Goal: Task Accomplishment & Management: Complete application form

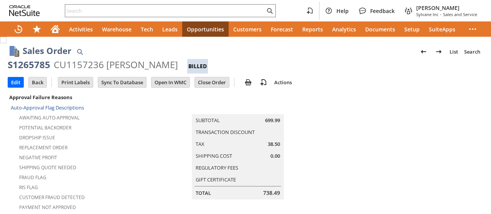
scroll to position [576, 0]
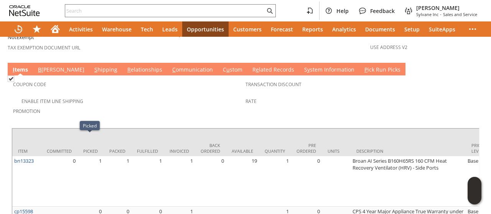
scroll to position [547, 0]
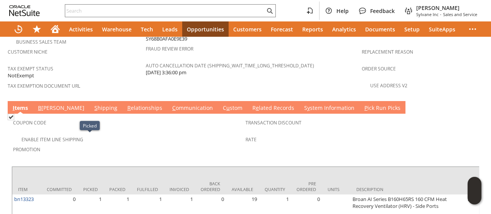
click at [92, 104] on link "S hipping" at bounding box center [105, 108] width 27 height 8
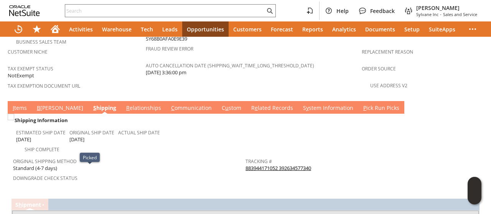
click at [91, 104] on link "S hipping" at bounding box center [104, 108] width 27 height 8
click at [303, 165] on link "883944171052 392634577340" at bounding box center [278, 168] width 66 height 7
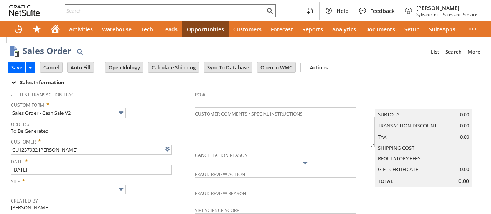
type input "Intelligent Recommendations ⁰"
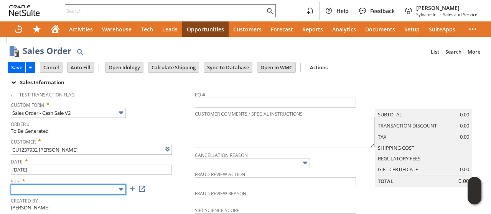
click at [64, 191] on input "text" at bounding box center [68, 190] width 115 height 10
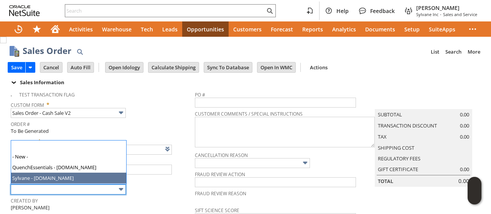
type input "Sylvane - [DOMAIN_NAME]"
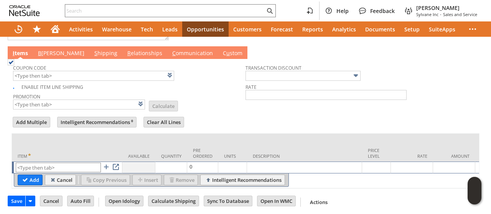
scroll to position [398, 0]
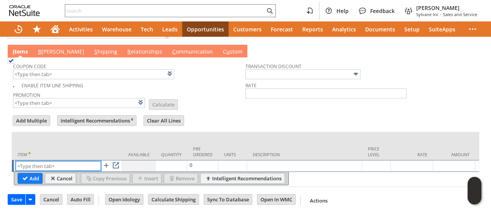
click at [50, 161] on input "text" at bounding box center [58, 166] width 85 height 10
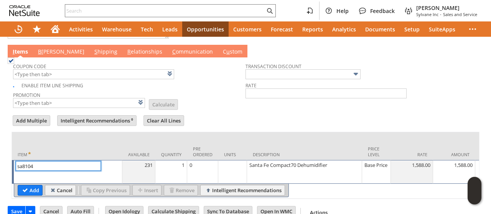
type input "sa8104"
click at [48, 48] on link "B illing" at bounding box center [61, 52] width 50 height 8
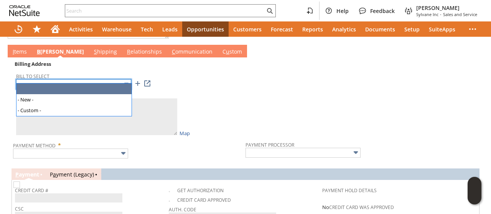
click at [69, 79] on input "text" at bounding box center [73, 84] width 115 height 10
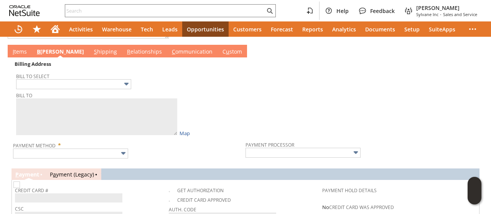
type input "24612 County Road 52"
click at [262, 100] on td at bounding box center [361, 98] width 232 height 79
type textarea "Daniel Harshberger 24612 County Road 52 Nappanee IN 46550 United States"
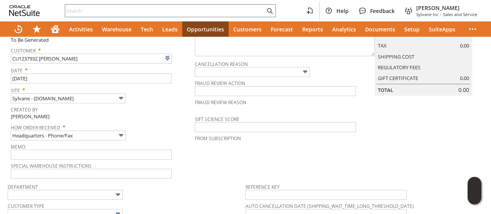
scroll to position [0, 0]
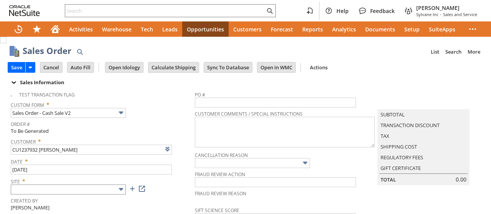
type input "Add"
type input "Copy Previous"
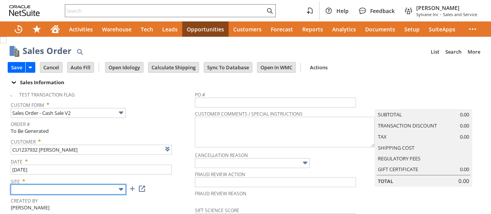
click at [110, 188] on input "text" at bounding box center [68, 190] width 115 height 10
type input "Intelligent Recommendations ⁰"
click at [97, 189] on input "text" at bounding box center [68, 190] width 115 height 10
type input "Sylvane - [DOMAIN_NAME]"
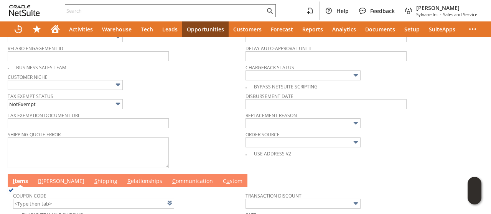
scroll to position [398, 0]
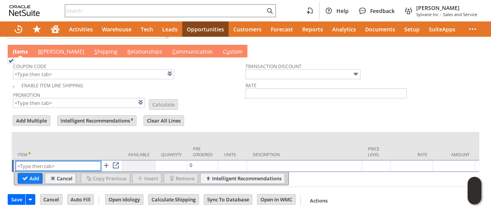
click at [61, 161] on input "text" at bounding box center [58, 166] width 85 height 10
type input "sa8104"
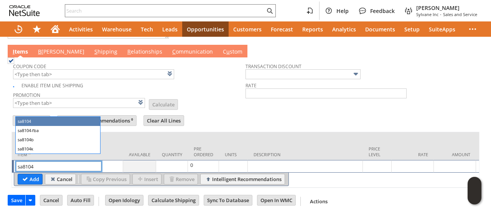
click at [34, 121] on td "Add Multiple" at bounding box center [34, 121] width 44 height 15
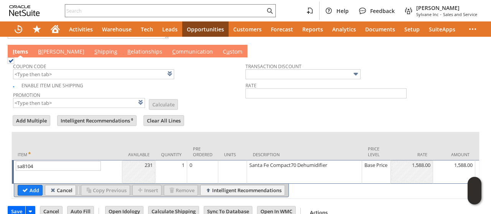
click at [47, 48] on link "B illing" at bounding box center [61, 52] width 50 height 8
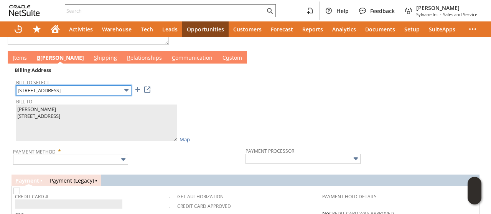
scroll to position [391, 0]
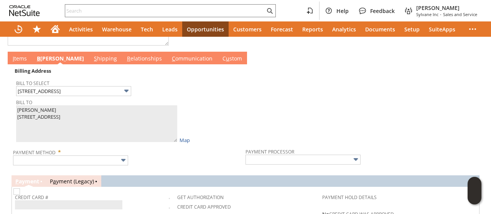
click at [69, 79] on span "Bill To Select" at bounding box center [129, 82] width 226 height 8
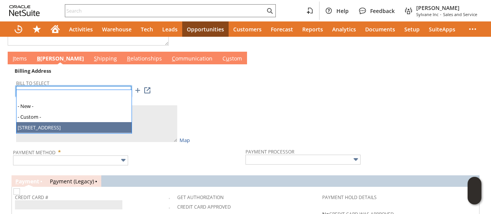
click at [71, 86] on input "24612 County Road 52" at bounding box center [73, 91] width 115 height 10
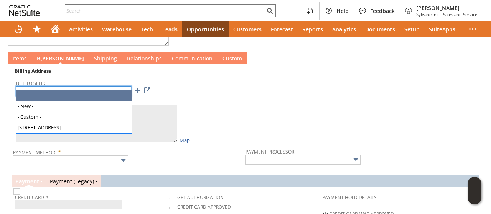
click at [105, 86] on input "text" at bounding box center [73, 91] width 115 height 10
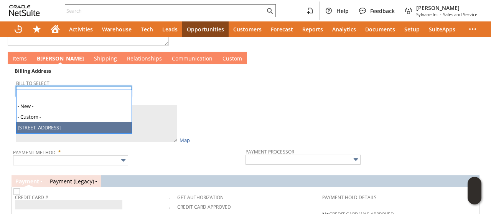
type input "24612 County Road 52"
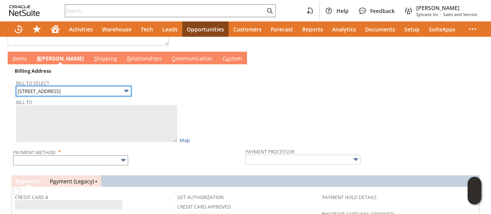
type textarea "Daniel Harshberger 24612 County Road 52 Nappanee IN 46550 United States"
type input "24612 County Road 52"
type input "46550"
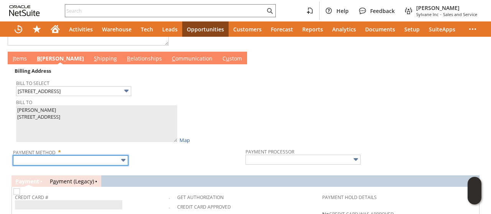
click at [76, 156] on input "text" at bounding box center [70, 161] width 115 height 10
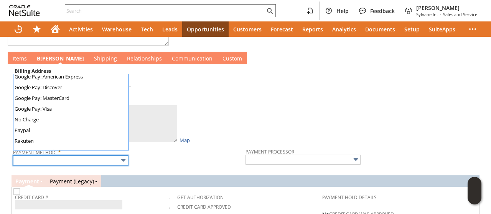
scroll to position [214, 0]
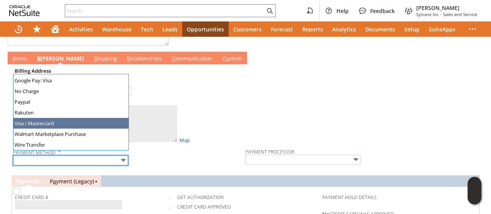
drag, startPoint x: 50, startPoint y: 125, endPoint x: 40, endPoint y: 92, distance: 35.2
type input "Visa / Mastercard"
type input "Braintree"
checkbox input "true"
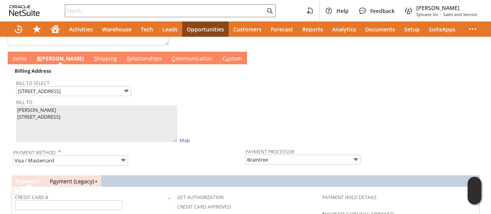
click at [21, 55] on link "I tems" at bounding box center [20, 59] width 18 height 8
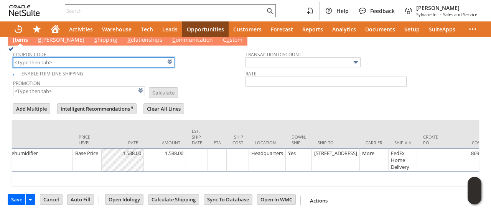
scroll to position [0, 0]
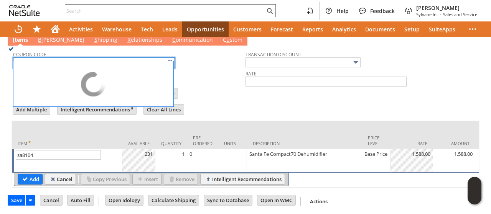
click at [216, 72] on tbody "Coupon Code sf150 Enable Item Line Shipping Promotion List Calculate" at bounding box center [129, 72] width 232 height 51
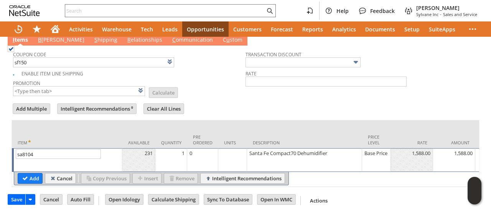
type input "SF150"
type input "$150 Off Santa Fe Dehumidifiers w/ Promo Code SF150"
type input "Promo Code"
type input "-150.00"
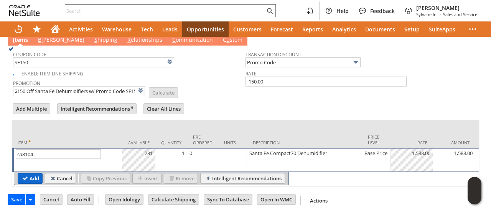
click at [33, 174] on input "Add" at bounding box center [30, 179] width 24 height 10
type input "Promo Code"
type input "-150.00"
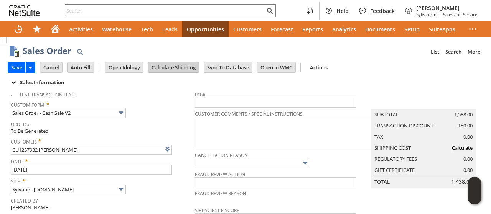
type input "Intelligent Recommendations¹⁰"
click at [175, 69] on input "Calculate Shipping" at bounding box center [173, 68] width 50 height 10
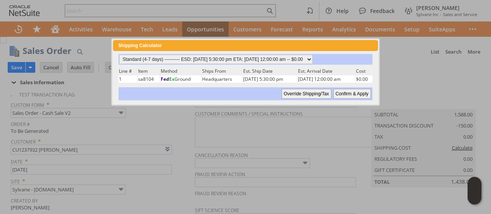
click at [356, 94] on input "Confirm & Apply" at bounding box center [352, 94] width 38 height 10
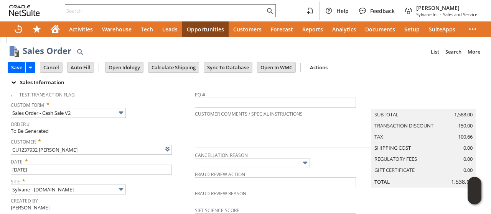
type input "Promo Code"
type input "-150.00"
type input "Add"
type input "Copy Previous"
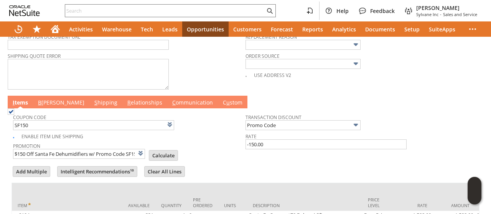
scroll to position [420, 0]
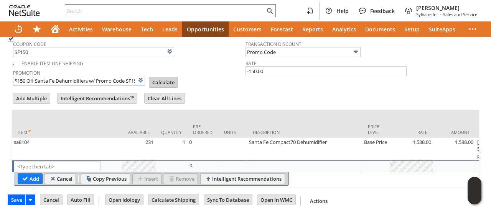
click at [156, 77] on input "Calculate" at bounding box center [163, 82] width 28 height 10
type input "Promo Code"
type input "-150.00"
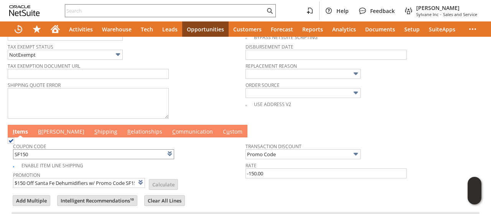
scroll to position [345, 0]
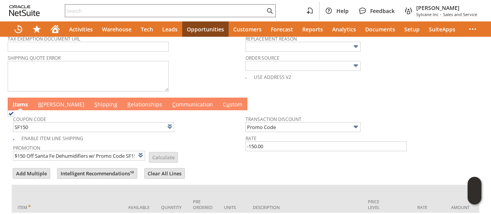
click at [49, 102] on link "B illing" at bounding box center [61, 105] width 50 height 8
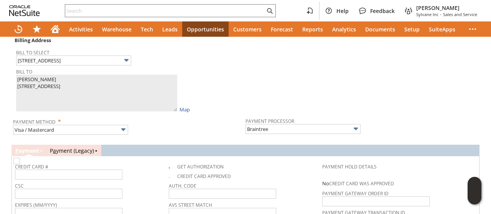
scroll to position [537, 0]
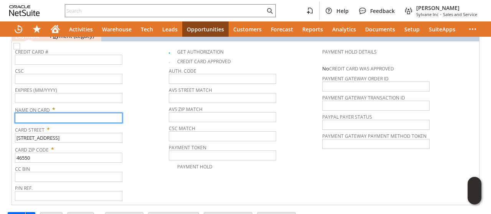
paste input "Daniel Harshberger"
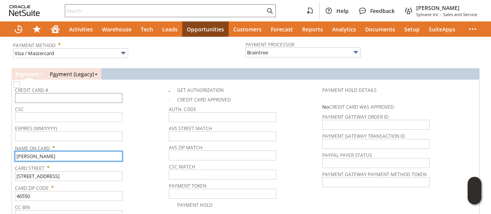
type input "Daniel Harshberger"
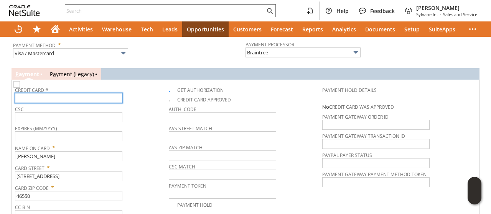
click at [67, 94] on input "text" at bounding box center [68, 98] width 107 height 10
type input "5463255749464029"
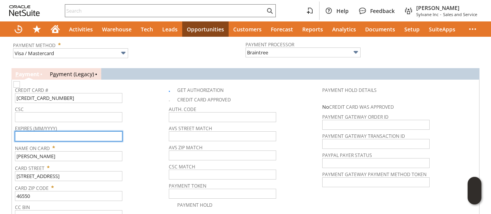
click at [76, 132] on input "text" at bounding box center [68, 137] width 107 height 10
type input "07/2028"
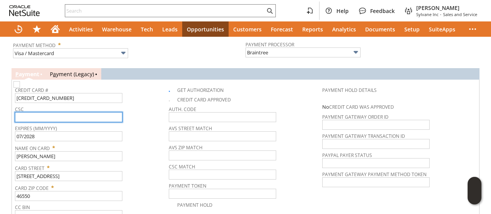
click at [84, 112] on input "text" at bounding box center [68, 117] width 107 height 10
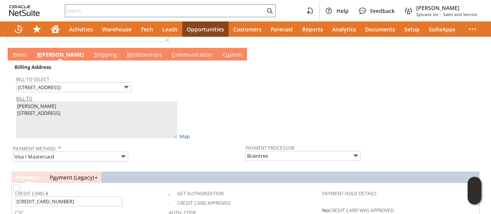
scroll to position [384, 0]
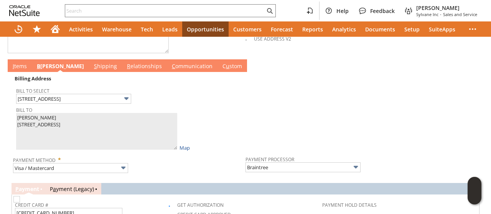
type input "612"
click at [20, 63] on link "I tems" at bounding box center [20, 67] width 18 height 8
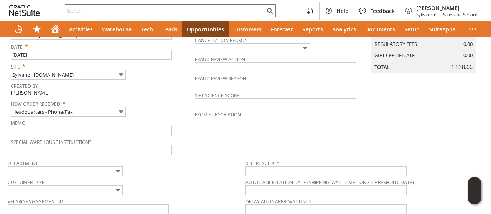
scroll to position [0, 0]
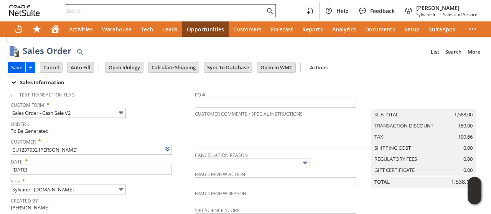
click at [18, 67] on input "Save" at bounding box center [16, 68] width 17 height 10
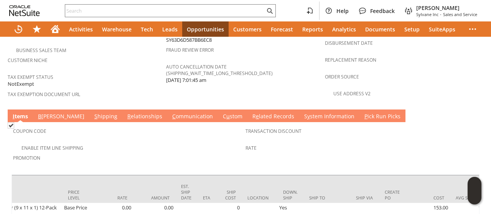
scroll to position [599, 0]
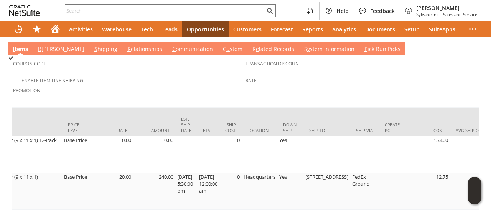
drag, startPoint x: 172, startPoint y: 181, endPoint x: 126, endPoint y: 185, distance: 45.9
click at [126, 185] on div "Item Committed Picked Packed Fulfilled Invoiced Back Ordered Available Quantity…" at bounding box center [246, 158] width 468 height 103
drag, startPoint x: 119, startPoint y: 187, endPoint x: 133, endPoint y: 183, distance: 15.1
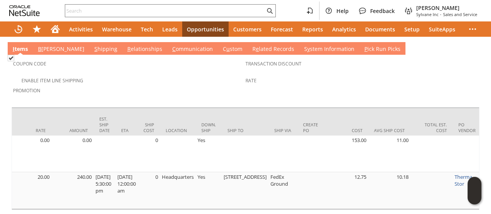
scroll to position [0, 489]
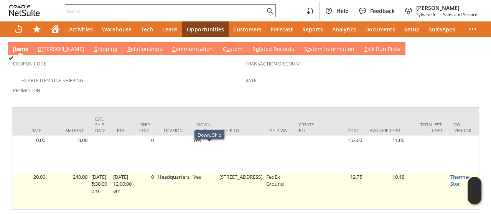
drag, startPoint x: 232, startPoint y: 171, endPoint x: 216, endPoint y: 175, distance: 16.7
click at [216, 175] on tr "sa7349 0 12 12 12 12 0 985 12 0 ea MERV-13 Dehumidifier Filter (9 x 11 x 1) (40…" at bounding box center [492, 191] width 1939 height 37
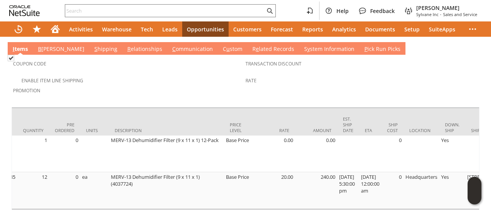
scroll to position [0, 0]
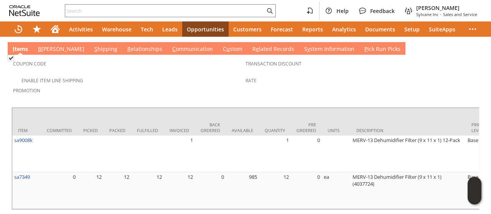
drag, startPoint x: 181, startPoint y: 186, endPoint x: 0, endPoint y: 172, distance: 181.9
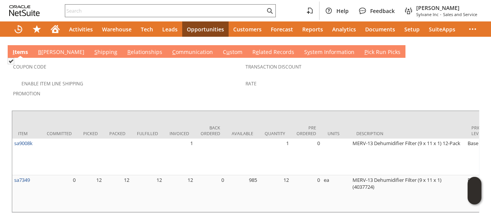
scroll to position [599, 0]
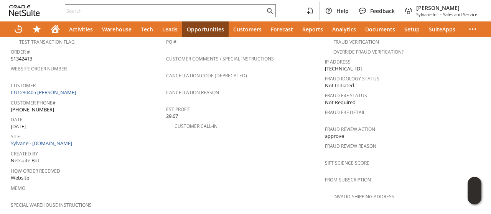
scroll to position [575, 0]
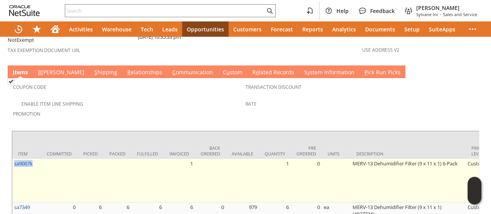
drag, startPoint x: 36, startPoint y: 137, endPoint x: 13, endPoint y: 140, distance: 22.8
click at [13, 159] on td "sa9007k" at bounding box center [26, 181] width 29 height 44
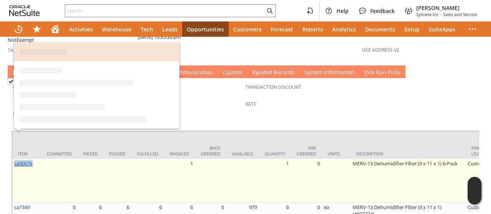
copy link "sa9007k"
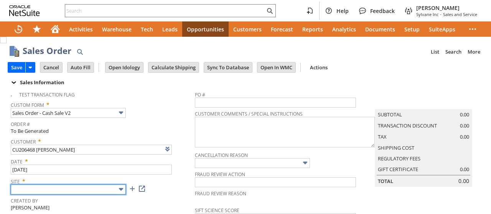
click at [102, 190] on input "text" at bounding box center [68, 190] width 115 height 10
type input "Intelligent Recommendations ⁰"
click at [73, 185] on input "text" at bounding box center [68, 190] width 115 height 10
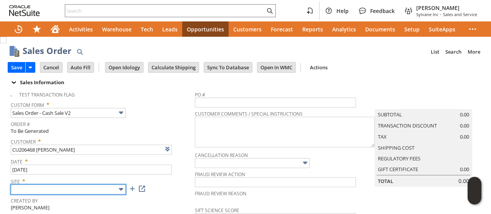
click at [65, 192] on input "text" at bounding box center [68, 190] width 115 height 10
click at [59, 188] on input "text" at bounding box center [68, 190] width 115 height 10
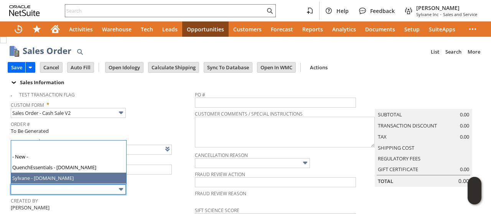
type input "Sylvane - [DOMAIN_NAME]"
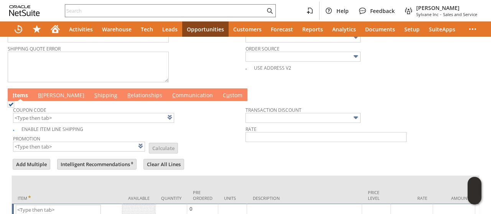
scroll to position [398, 0]
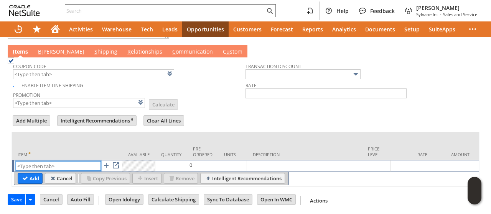
paste input "sa9007k"
type input "sa9007k"
click at [27, 174] on input "Add" at bounding box center [30, 179] width 24 height 10
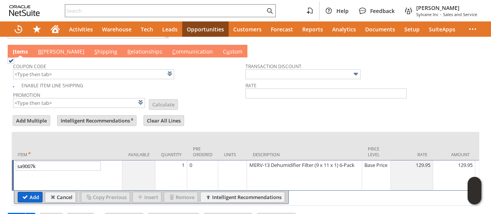
click at [29, 193] on input "Add" at bounding box center [30, 198] width 24 height 10
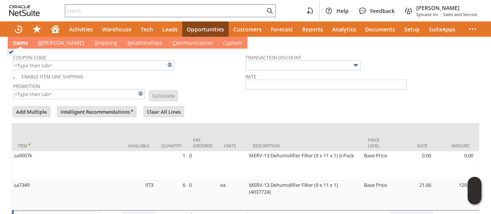
type input "Intelligent Recommendations¹⁰"
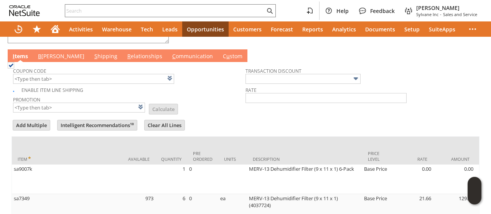
scroll to position [330, 0]
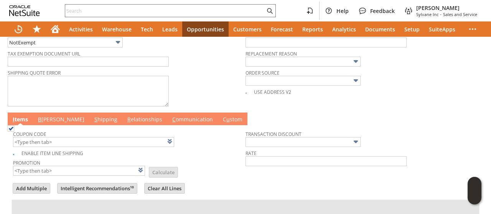
click at [46, 118] on link "B illing" at bounding box center [61, 120] width 50 height 8
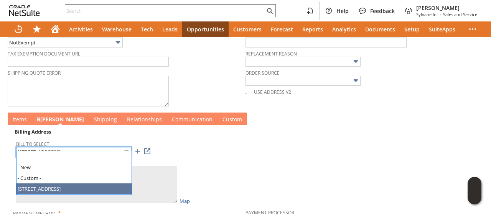
click at [65, 147] on input "4106 Brookfield Way" at bounding box center [73, 152] width 115 height 10
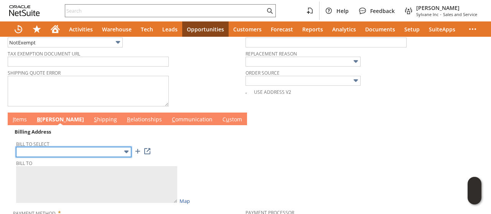
click at [81, 147] on input "text" at bounding box center [73, 152] width 115 height 10
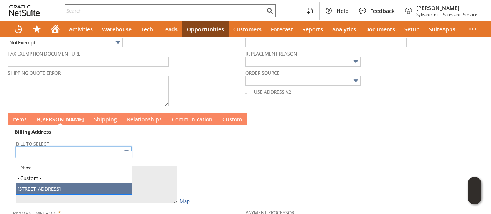
type input "4106 Brookfield Way"
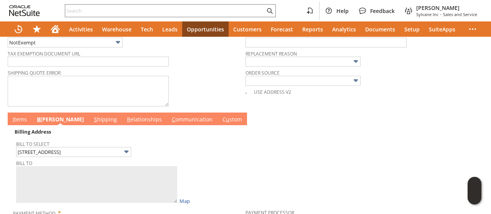
click at [21, 116] on link "I tems" at bounding box center [20, 120] width 18 height 8
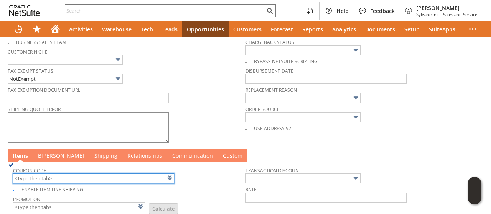
scroll to position [265, 0]
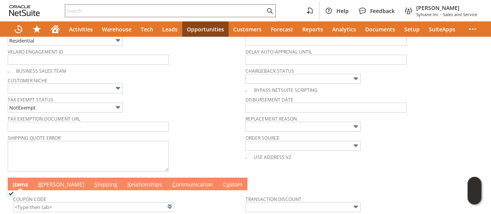
click at [170, 181] on link "C ommunication" at bounding box center [192, 185] width 44 height 8
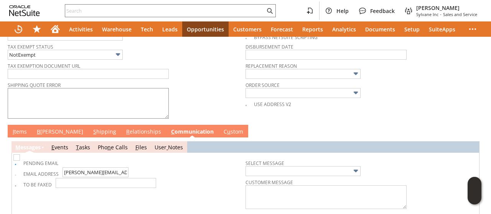
scroll to position [341, 0]
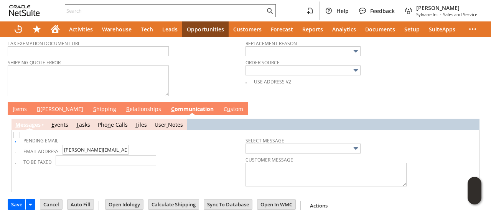
click at [15, 105] on link "I tems" at bounding box center [20, 109] width 18 height 8
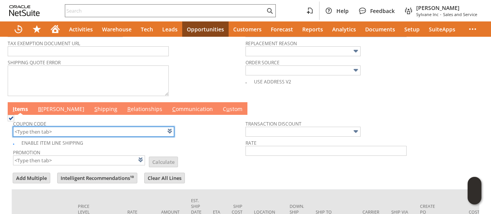
scroll to position [0, 290]
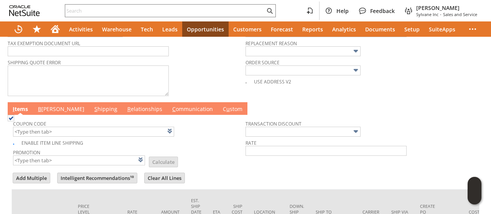
click at [170, 105] on link "C ommunication" at bounding box center [192, 109] width 44 height 8
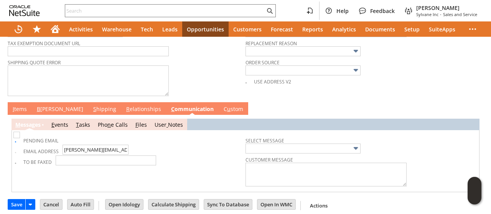
click at [169, 106] on link "C ommunication" at bounding box center [192, 109] width 46 height 8
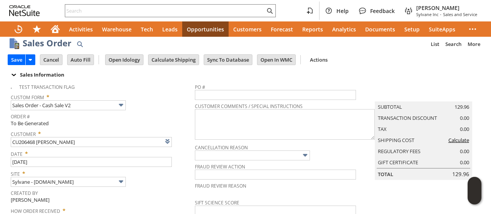
scroll to position [0, 0]
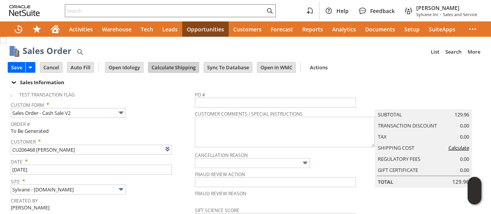
click at [170, 66] on input "Calculate Shipping" at bounding box center [173, 68] width 50 height 10
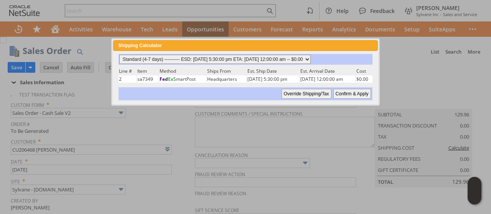
click at [307, 59] on select "Standard (4-7 days) ---------- ESD: 08/29/2025 5:30:00 pm ETA: 09/04/2025 12:00…" at bounding box center [214, 59] width 191 height 9
click at [119, 55] on select "Standard (4-7 days) ---------- ESD: 08/29/2025 5:30:00 pm ETA: 09/04/2025 12:00…" at bounding box center [214, 59] width 191 height 9
click at [350, 94] on input "Confirm & Apply" at bounding box center [352, 94] width 38 height 10
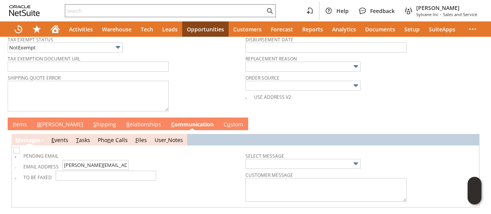
scroll to position [341, 0]
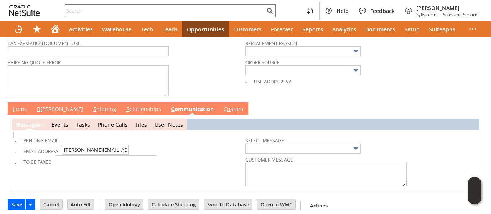
click at [46, 105] on link "B illing" at bounding box center [60, 109] width 50 height 8
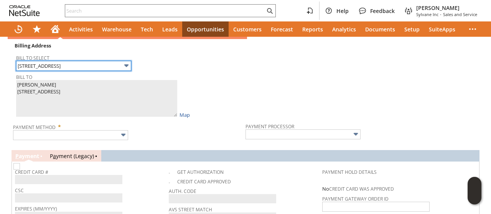
scroll to position [417, 0]
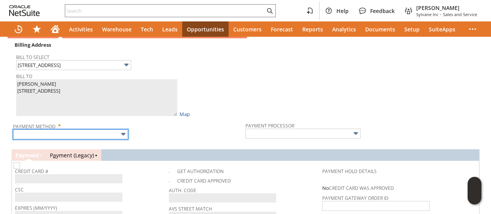
click at [76, 130] on input "text" at bounding box center [70, 135] width 115 height 10
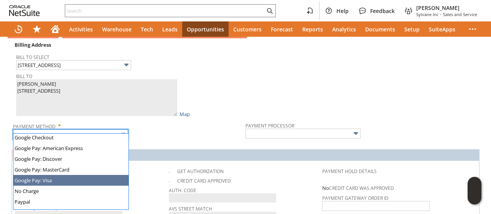
scroll to position [214, 0]
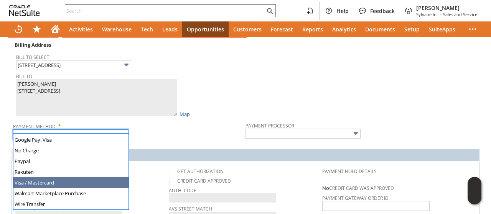
type input "Visa / Mastercard"
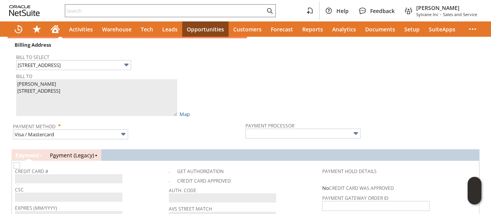
click at [58, 178] on td "Credit Card #" at bounding box center [92, 174] width 154 height 20
type input "Braintree"
checkbox input "true"
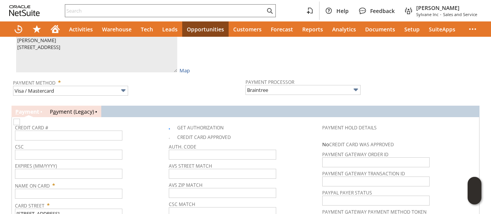
scroll to position [494, 0]
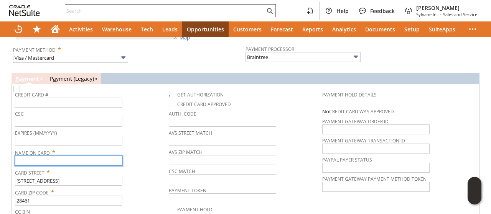
paste input "Bob Molnar"
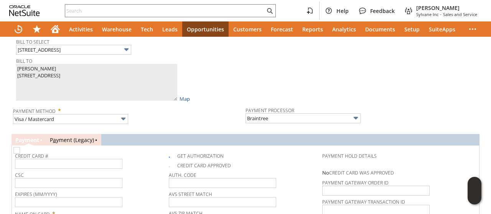
scroll to position [379, 0]
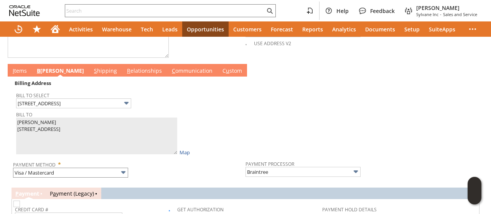
type input "Bob Molnar"
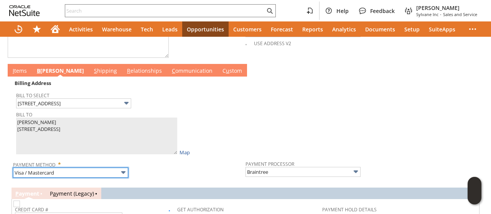
click at [58, 168] on input "Visa / Mastercard" at bounding box center [70, 173] width 115 height 10
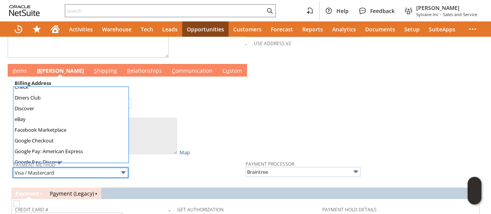
scroll to position [0, 0]
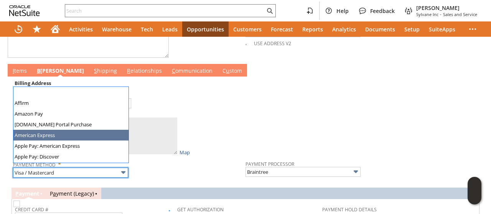
type input "American Express"
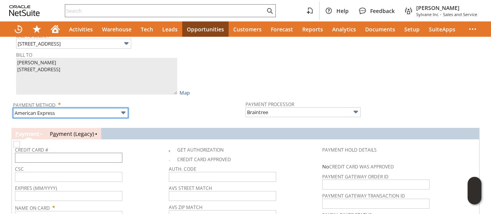
scroll to position [456, 0]
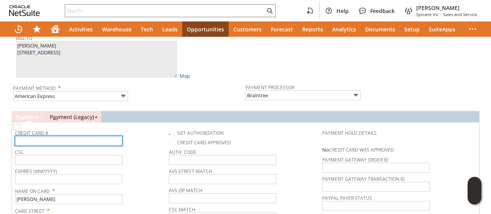
click at [64, 136] on input "text" at bounding box center [68, 141] width 107 height 10
type input "372811317175008"
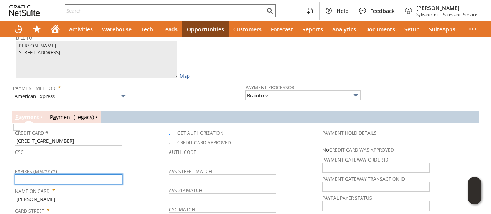
click at [104, 175] on input "text" at bounding box center [68, 180] width 107 height 10
type input "10/2027"
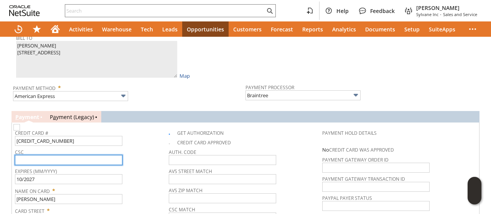
click at [77, 155] on input "text" at bounding box center [68, 160] width 107 height 10
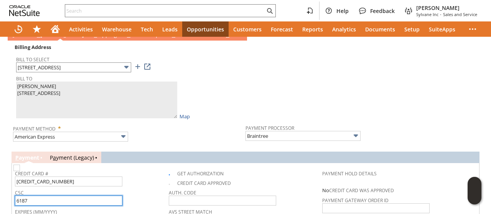
scroll to position [379, 0]
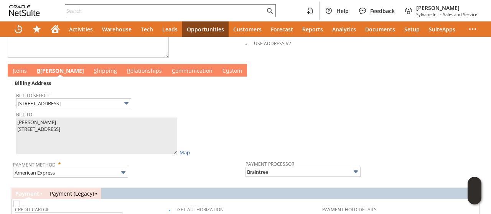
type input "6187"
drag, startPoint x: 18, startPoint y: 65, endPoint x: 34, endPoint y: 73, distance: 17.8
click at [18, 67] on link "I tems" at bounding box center [20, 71] width 18 height 8
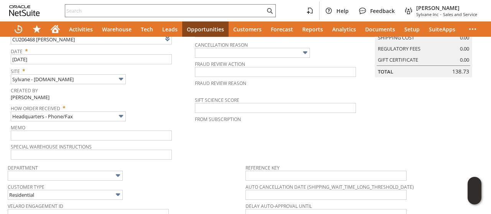
scroll to position [0, 0]
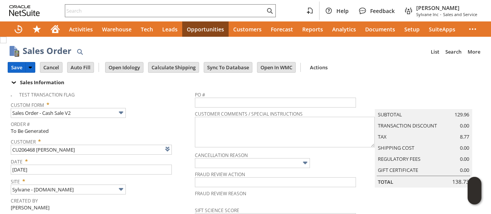
drag, startPoint x: 18, startPoint y: 67, endPoint x: 369, endPoint y: 163, distance: 364.3
click at [18, 67] on input "Save" at bounding box center [16, 68] width 17 height 10
click at [347, 155] on span "Cancellation Reason" at bounding box center [285, 154] width 180 height 8
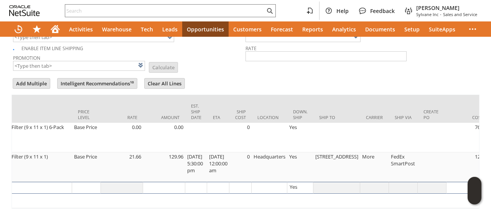
scroll to position [456, 0]
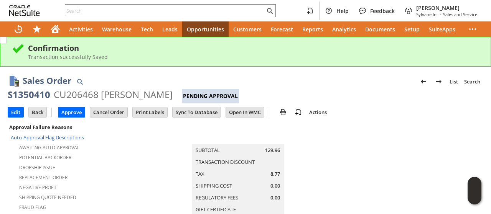
click at [289, 83] on div "Sales Order List Search" at bounding box center [253, 81] width 461 height 14
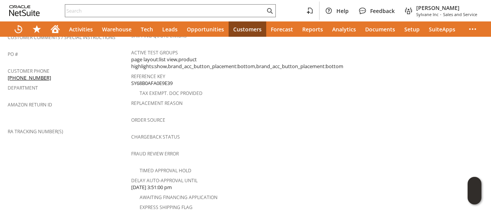
scroll to position [345, 0]
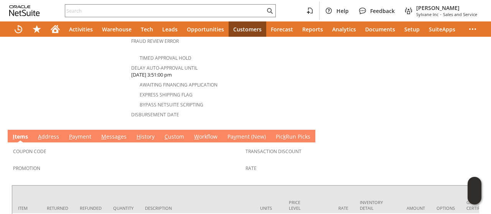
click at [111, 133] on link "M essages" at bounding box center [113, 137] width 29 height 8
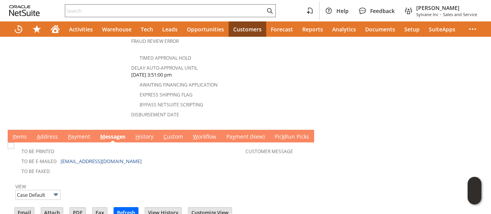
scroll to position [380, 0]
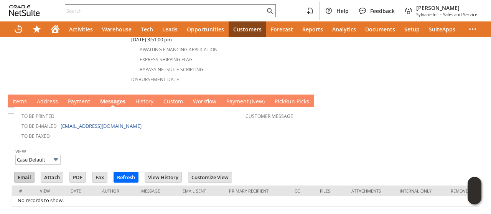
click at [22, 173] on input "Email" at bounding box center [25, 178] width 20 height 10
click at [365, 146] on div "View Case Default" at bounding box center [245, 156] width 460 height 20
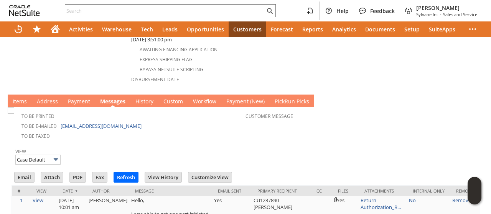
scroll to position [0, 0]
click at [44, 98] on link "A ddress" at bounding box center [47, 102] width 25 height 8
